Goal: Navigation & Orientation: Find specific page/section

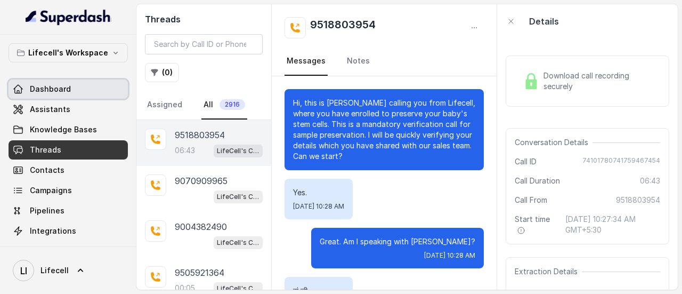
scroll to position [3420, 0]
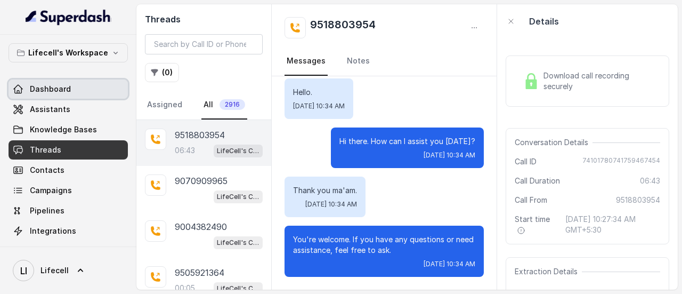
drag, startPoint x: 0, startPoint y: 0, endPoint x: 72, endPoint y: 80, distance: 108.3
click at [72, 80] on link "Dashboard" at bounding box center [68, 88] width 119 height 19
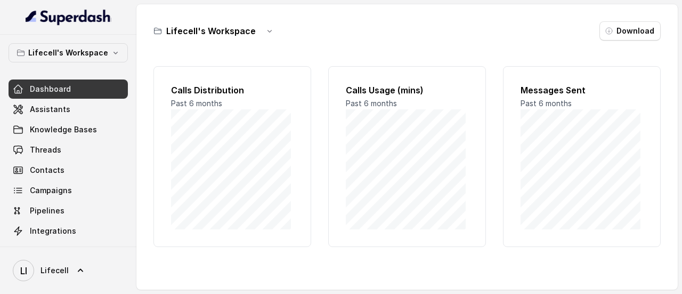
scroll to position [22, 0]
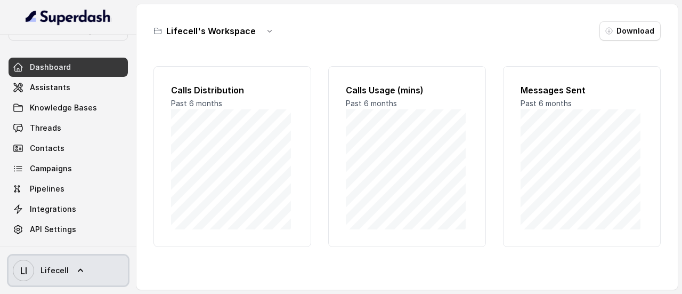
click at [72, 277] on link "LI Lifecell" at bounding box center [68, 270] width 119 height 30
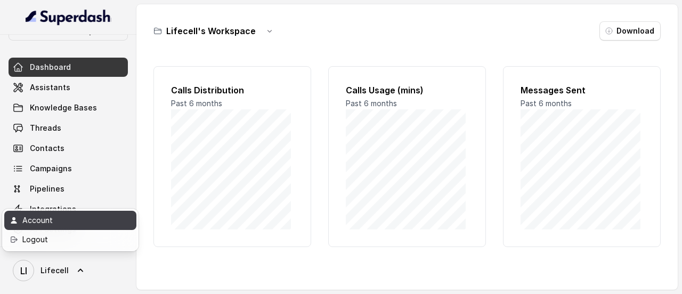
click at [49, 216] on div "Account" at bounding box center [67, 220] width 91 height 13
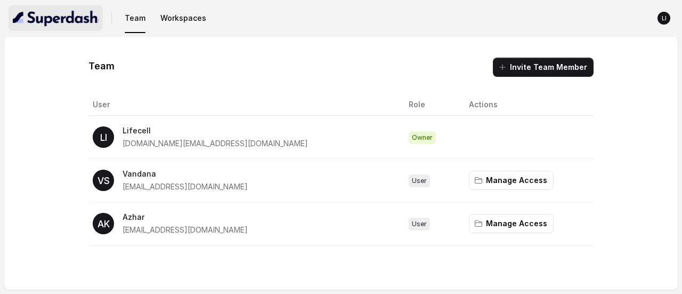
click at [69, 17] on img "button" at bounding box center [56, 18] width 86 height 17
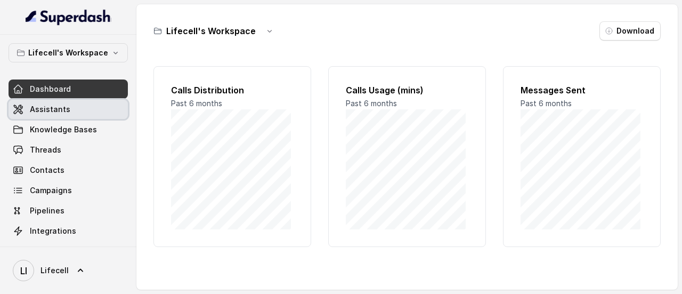
click at [73, 115] on link "Assistants" at bounding box center [68, 109] width 119 height 19
